Goal: Information Seeking & Learning: Learn about a topic

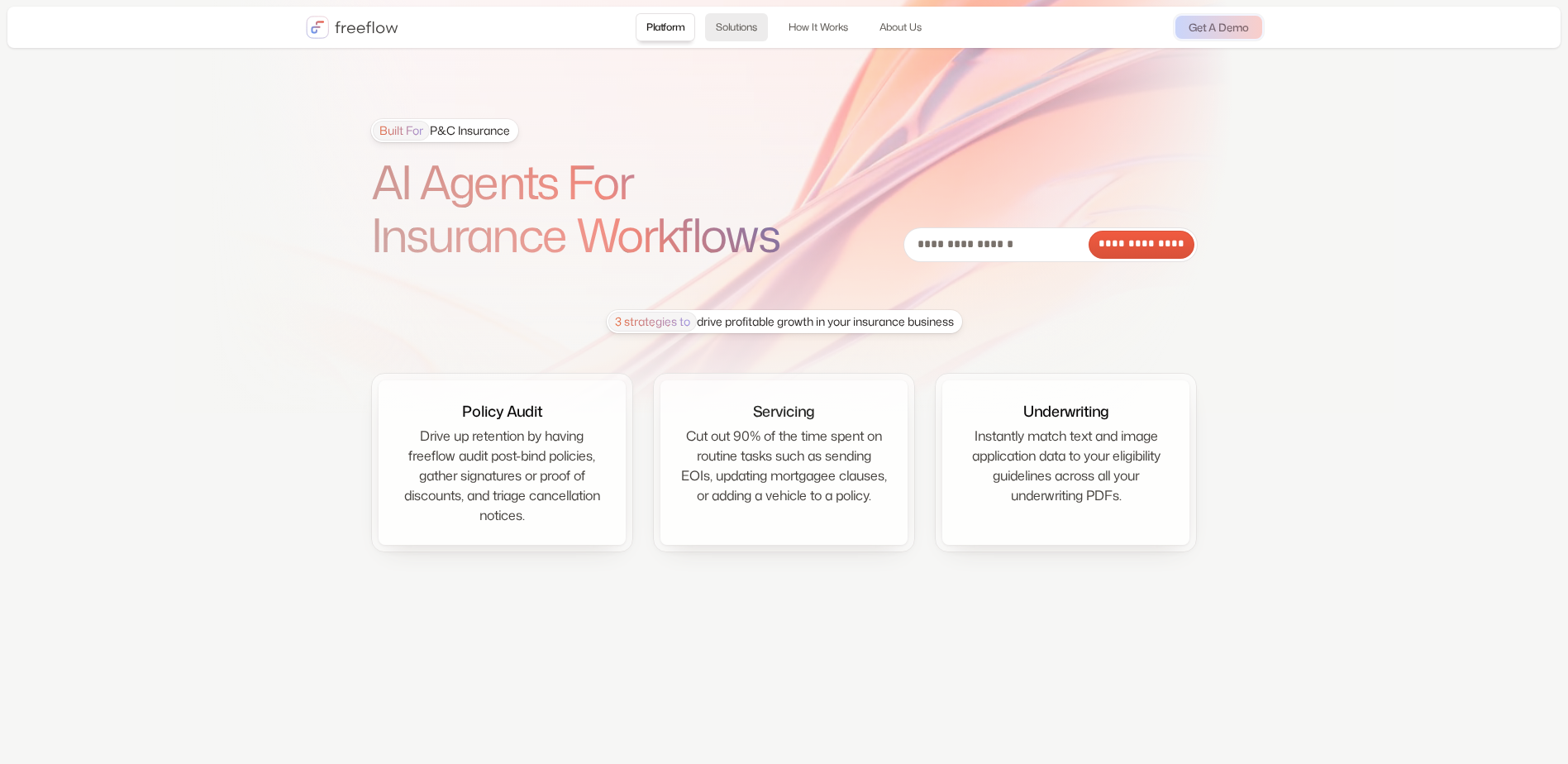
click at [728, 31] on link "Solutions" at bounding box center [736, 27] width 63 height 28
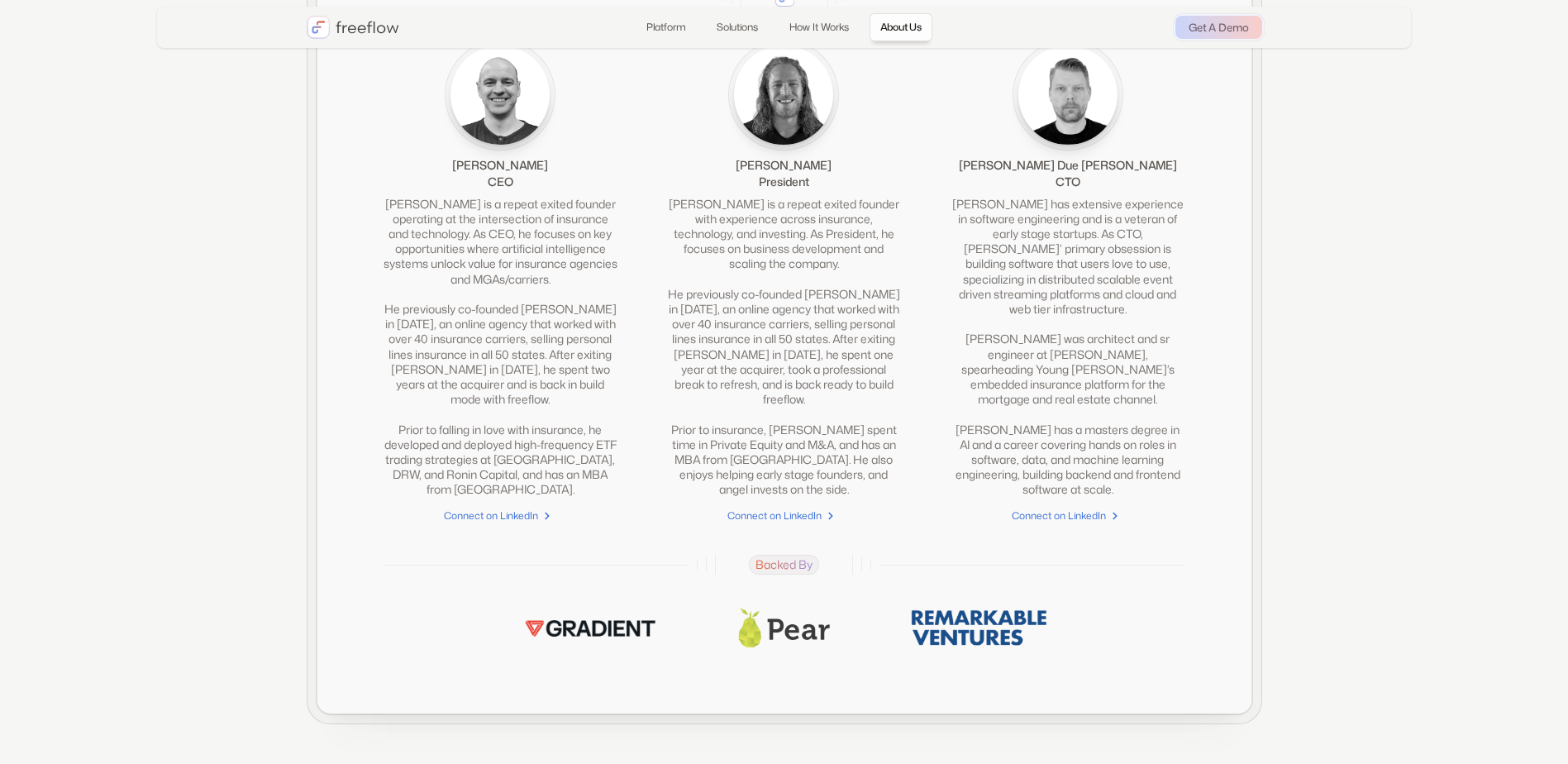
scroll to position [3808, 0]
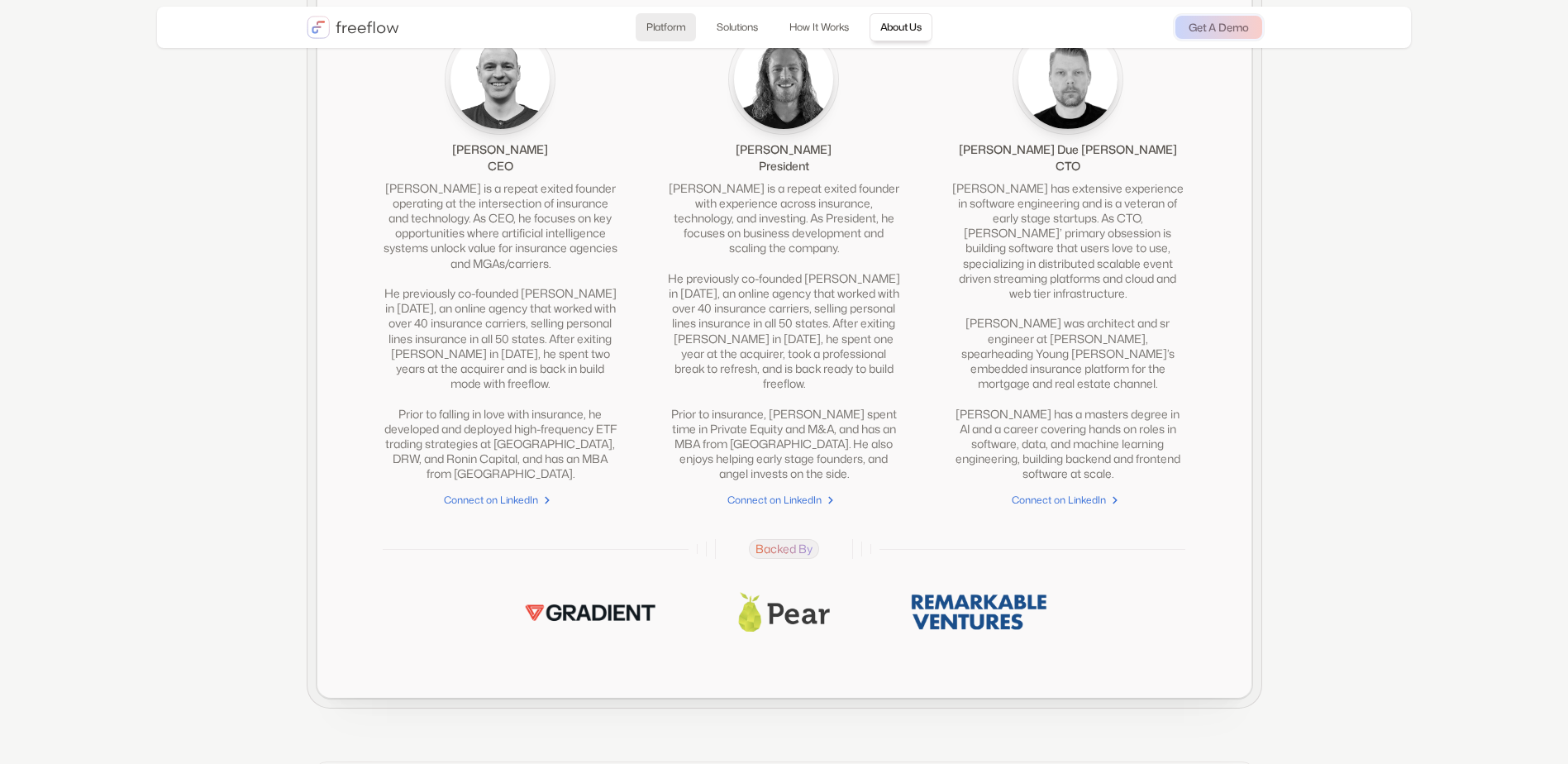
click at [671, 37] on link "Platform" at bounding box center [666, 27] width 60 height 28
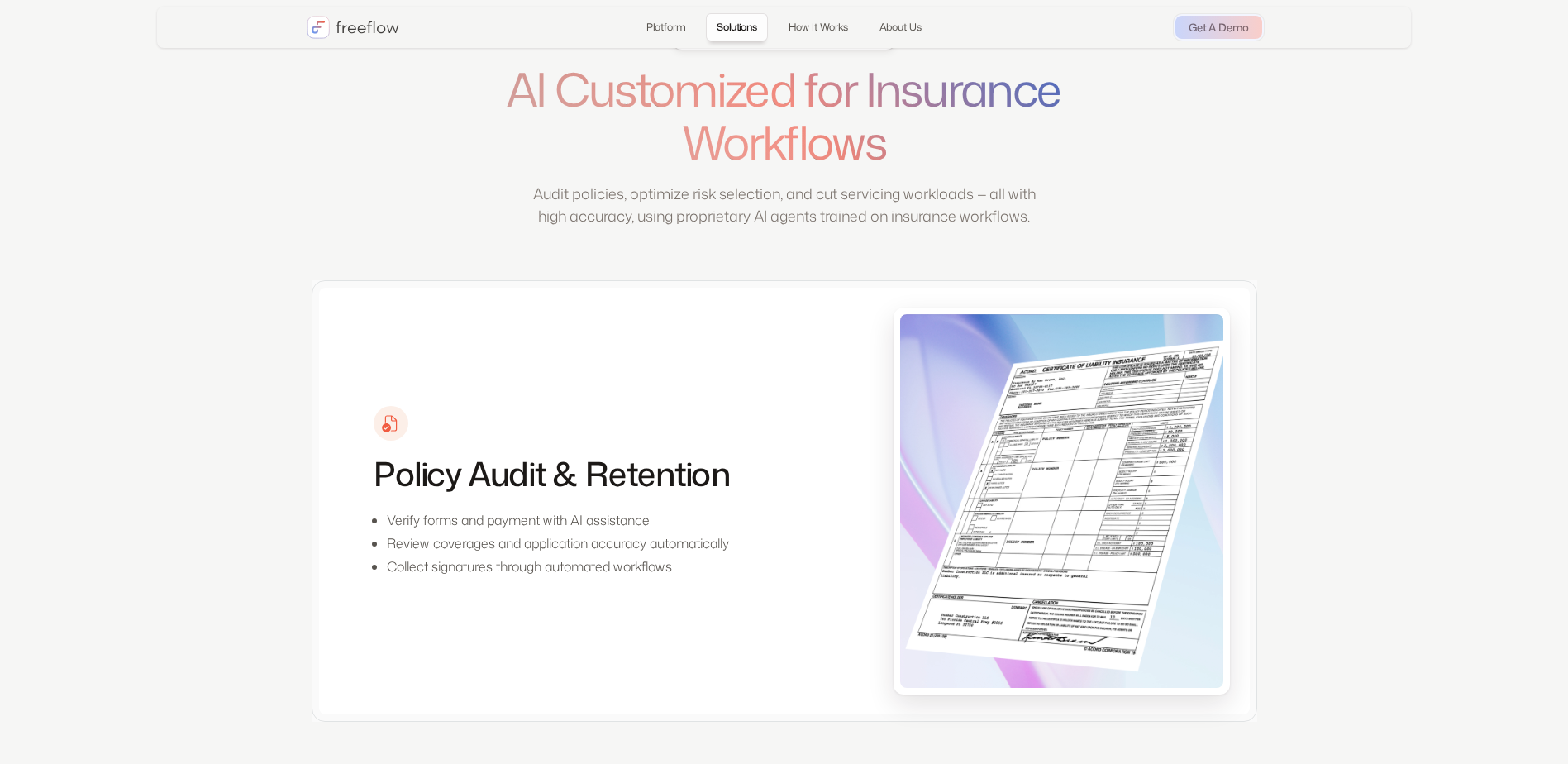
scroll to position [661, 0]
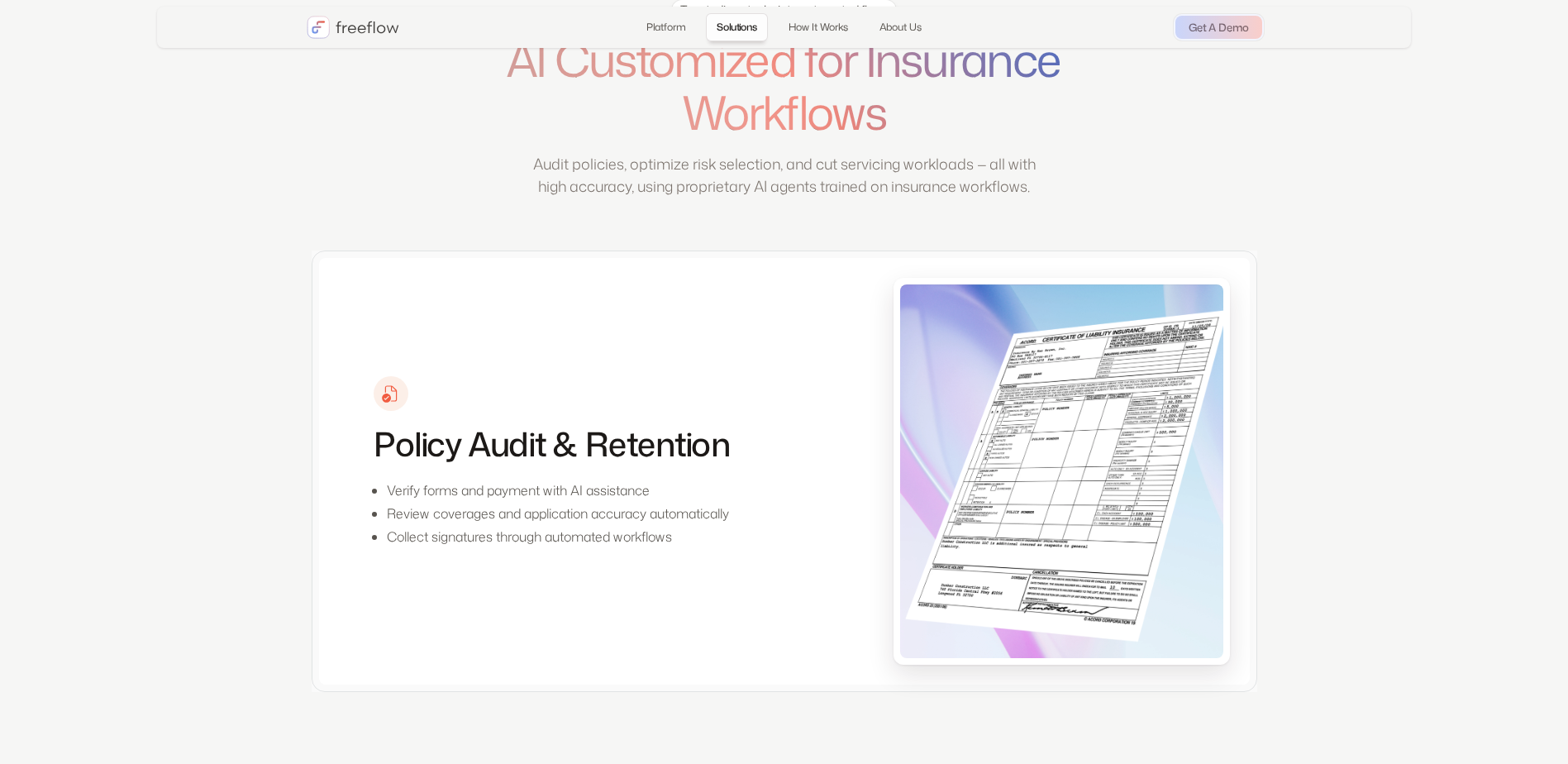
click at [392, 403] on div at bounding box center [391, 394] width 19 height 19
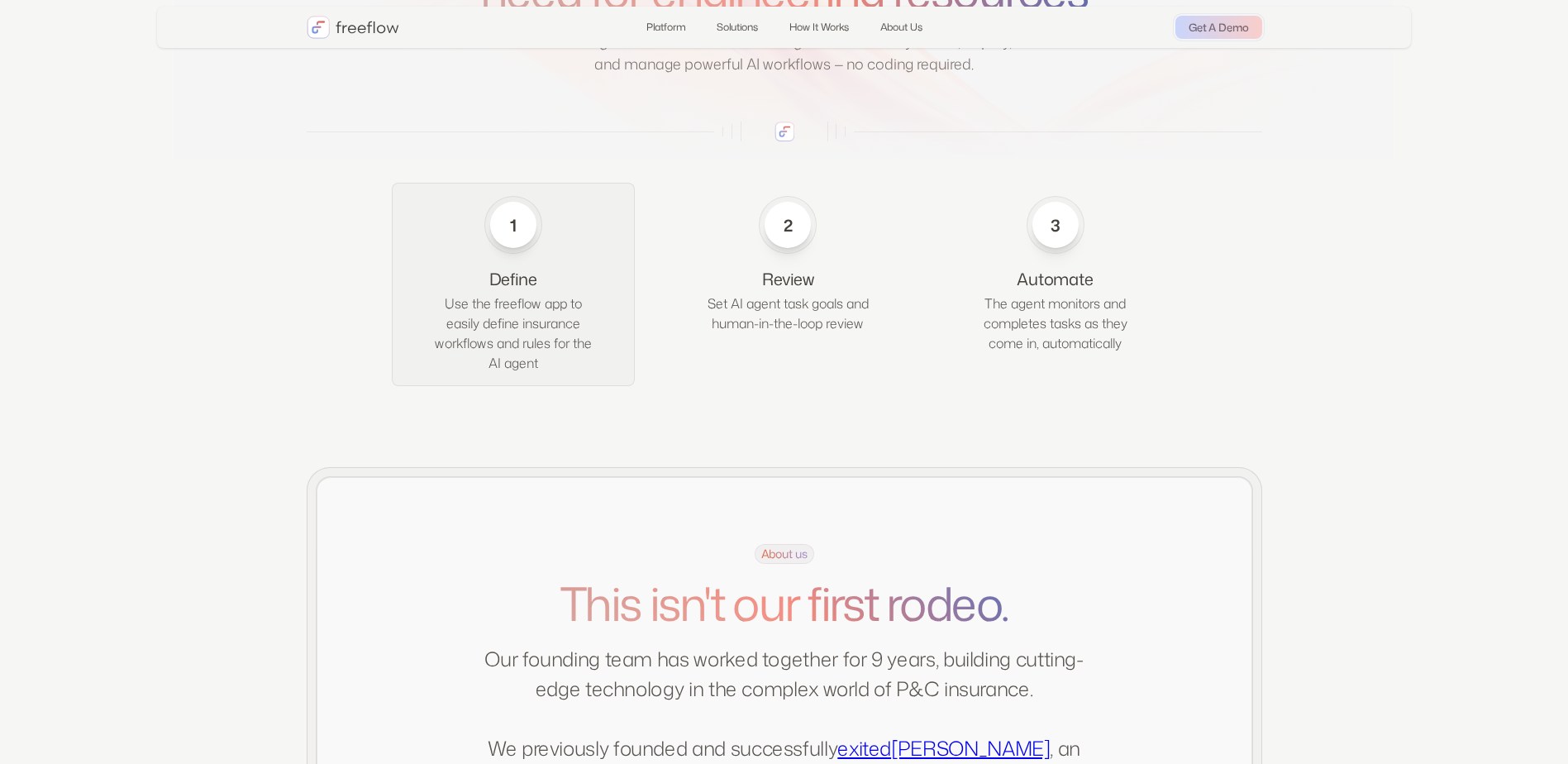
scroll to position [2727, 0]
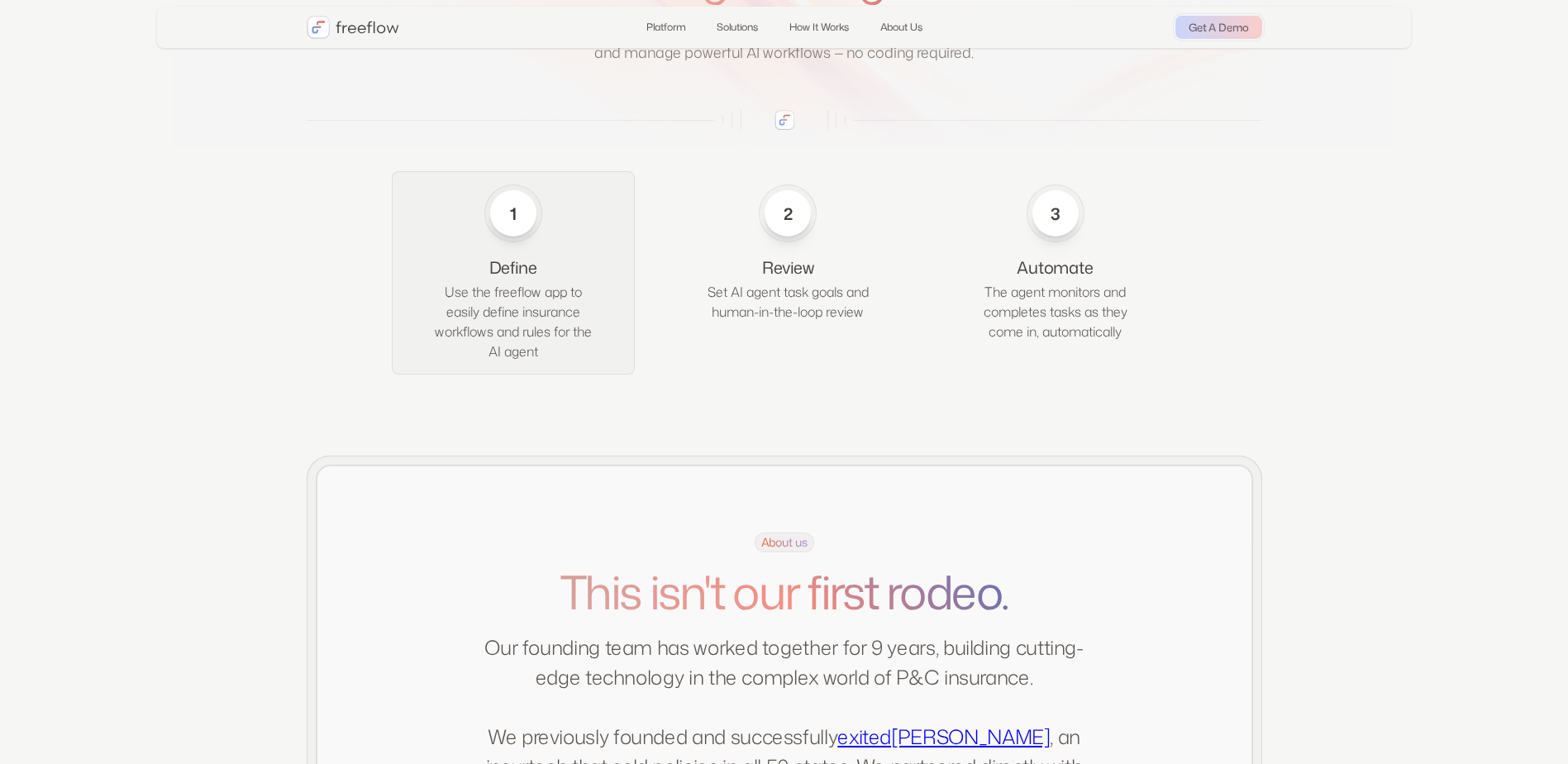
click at [505, 225] on div "1" at bounding box center [513, 213] width 23 height 23
click at [770, 260] on div "2 Review Set AI agent task goals and human-in-the-loop review" at bounding box center [787, 253] width 243 height 163
click at [785, 130] on img at bounding box center [784, 120] width 19 height 19
click at [1068, 236] on div "3" at bounding box center [1056, 214] width 47 height 47
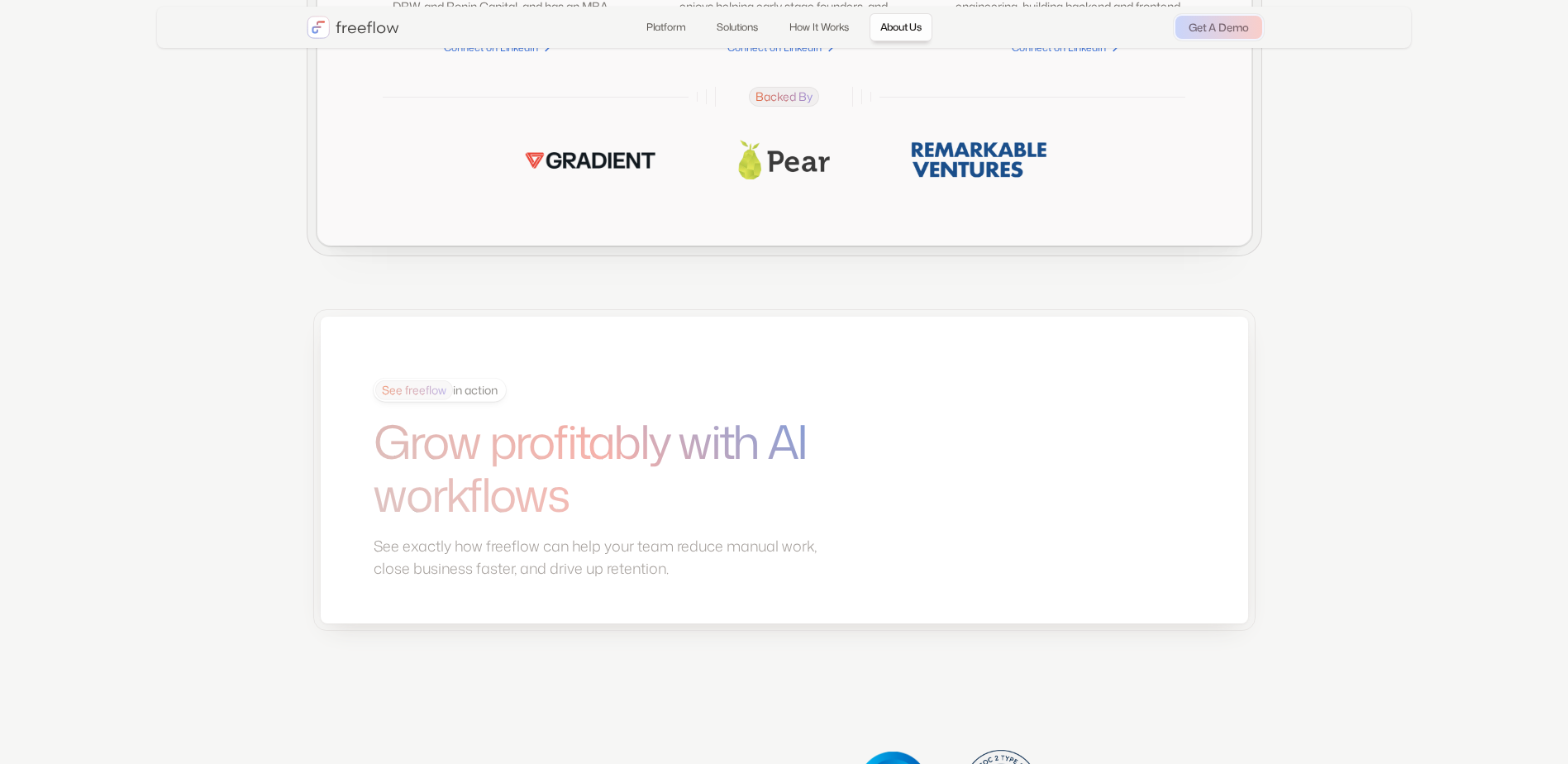
scroll to position [4383, 0]
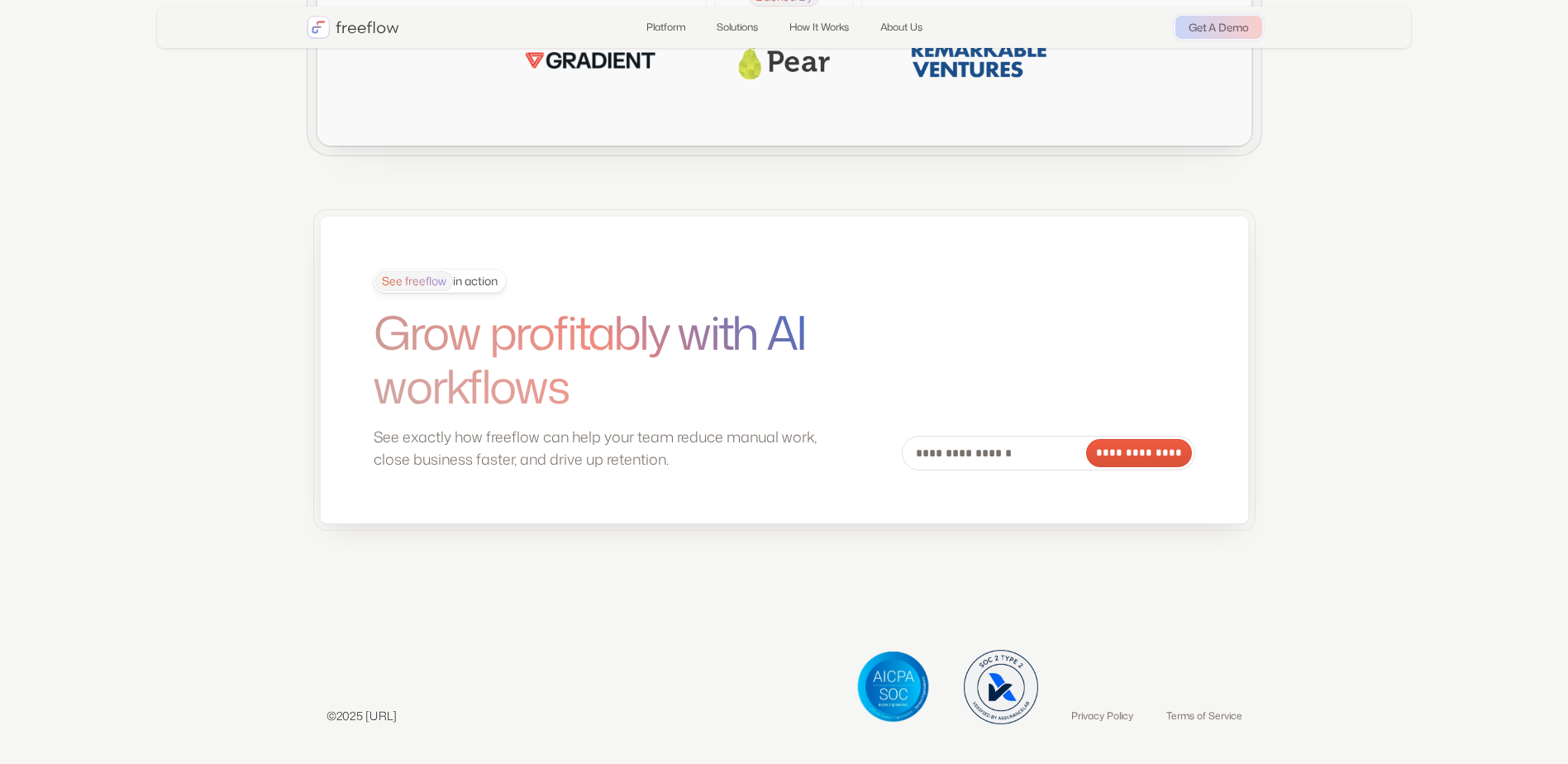
click at [458, 281] on div "See freeflow in action" at bounding box center [436, 281] width 122 height 19
click at [434, 272] on span "See freeflow" at bounding box center [414, 281] width 78 height 19
click at [498, 285] on div "See freeflow in action" at bounding box center [436, 281] width 122 height 19
